Goal: Contribute content

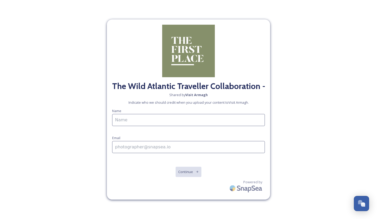
click at [145, 120] on input at bounding box center [188, 120] width 153 height 12
type input "[PERSON_NAME] The Wild Atlantic Traveller"
click at [116, 148] on input at bounding box center [188, 147] width 153 height 12
type input "[EMAIL_ADDRESS][DOMAIN_NAME]"
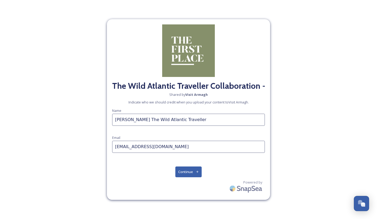
click at [183, 169] on button "Continue" at bounding box center [188, 172] width 27 height 11
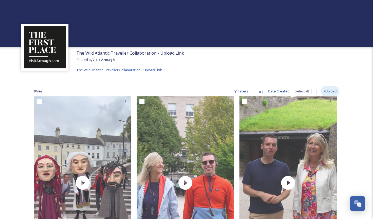
click at [332, 89] on div "+Upload" at bounding box center [330, 91] width 18 height 10
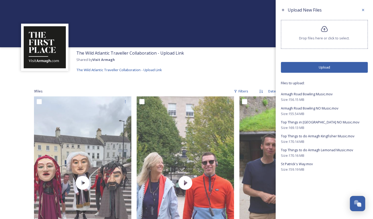
click at [316, 66] on button "Upload" at bounding box center [324, 67] width 87 height 11
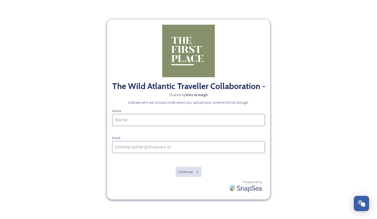
click at [126, 119] on input at bounding box center [188, 120] width 153 height 12
type input "[PERSON_NAME] The Wild Atlantic Traveller"
click at [133, 151] on input at bounding box center [188, 147] width 153 height 12
type input "[EMAIL_ADDRESS][DOMAIN_NAME]"
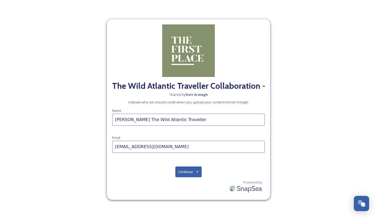
click at [188, 173] on button "Continue" at bounding box center [188, 172] width 27 height 11
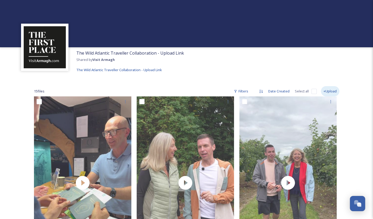
click at [329, 95] on div "+Upload" at bounding box center [330, 91] width 18 height 10
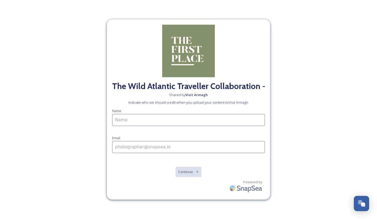
click at [121, 117] on input at bounding box center [188, 120] width 153 height 12
type input "T"
type input "Kevin The Wild Atlantic Traveller"
click at [131, 148] on input at bounding box center [188, 147] width 153 height 12
type input "[EMAIL_ADDRESS][DOMAIN_NAME]"
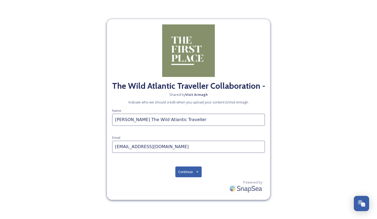
click at [186, 171] on button "Continue" at bounding box center [188, 172] width 27 height 11
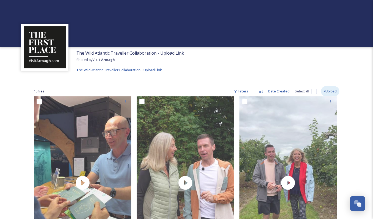
click at [333, 92] on div "+Upload" at bounding box center [330, 91] width 18 height 10
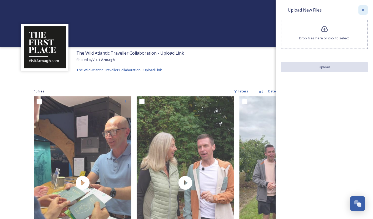
click at [365, 11] on div at bounding box center [362, 9] width 9 height 9
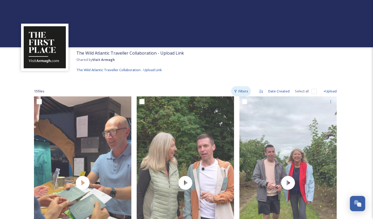
click at [248, 90] on div "Filters" at bounding box center [241, 91] width 20 height 10
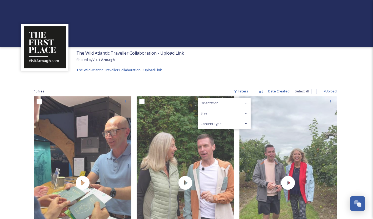
click at [248, 125] on icon at bounding box center [246, 124] width 4 height 4
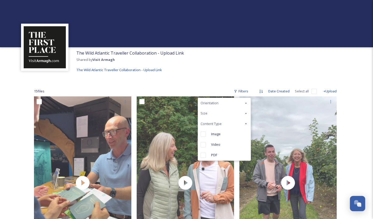
click at [248, 125] on icon at bounding box center [246, 124] width 4 height 4
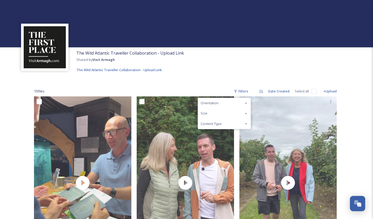
click at [273, 67] on div "The Wild Atlantic Traveller Collaboration - Upload Link Shared by Visit Armagh …" at bounding box center [186, 61] width 373 height 28
